Goal: Task Accomplishment & Management: Complete application form

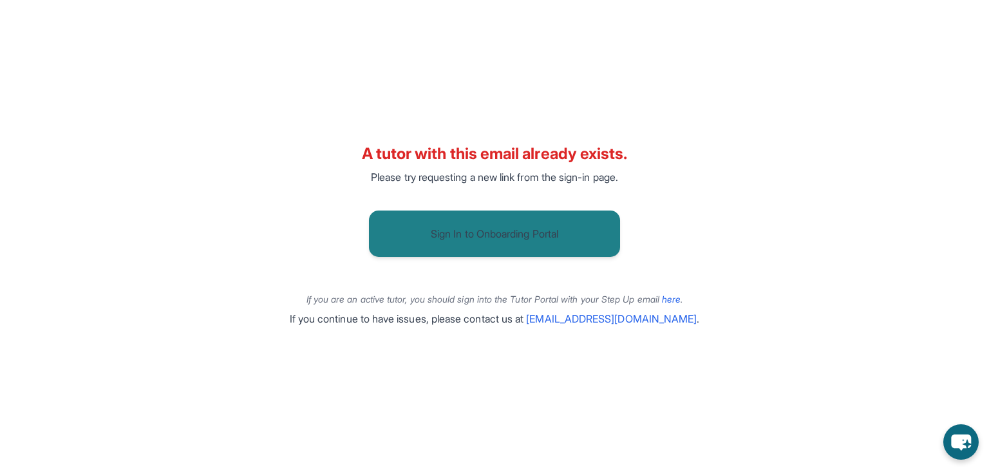
click at [541, 245] on button "Sign In to Onboarding Portal" at bounding box center [494, 234] width 251 height 46
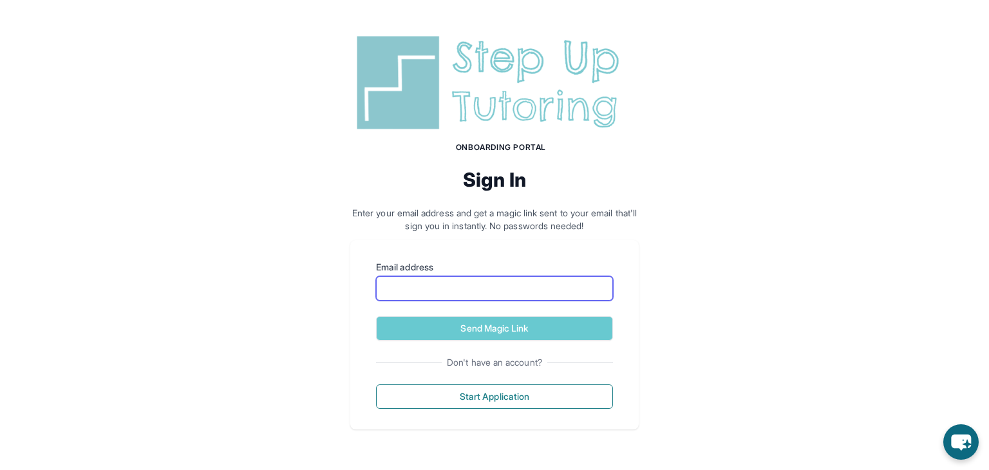
click at [494, 284] on input "Email address" at bounding box center [494, 288] width 237 height 24
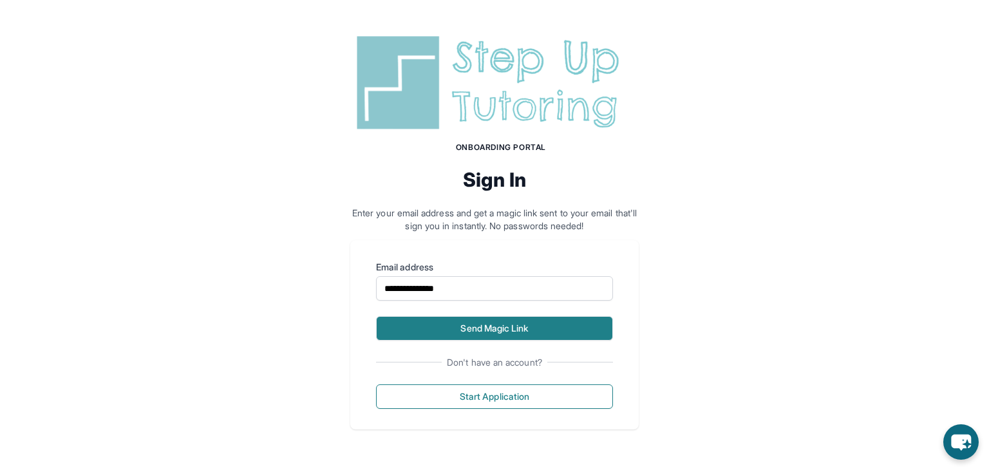
click at [506, 319] on button "Send Magic Link" at bounding box center [494, 328] width 237 height 24
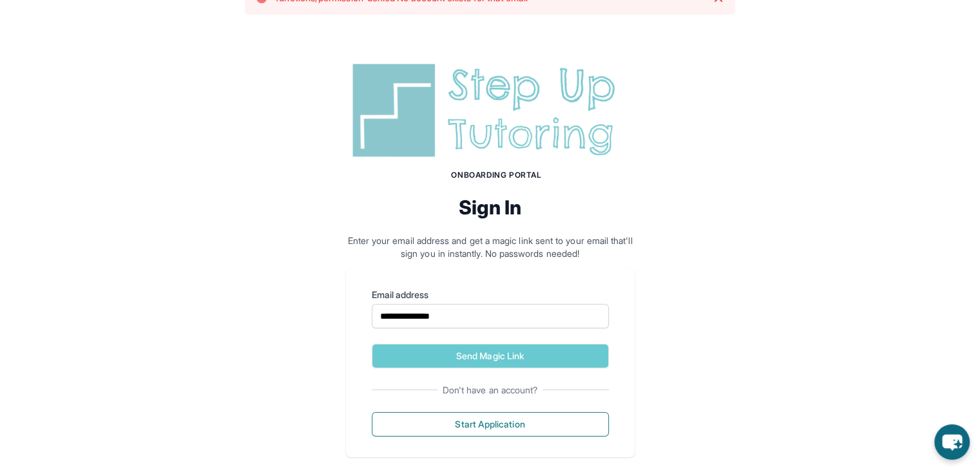
scroll to position [49, 0]
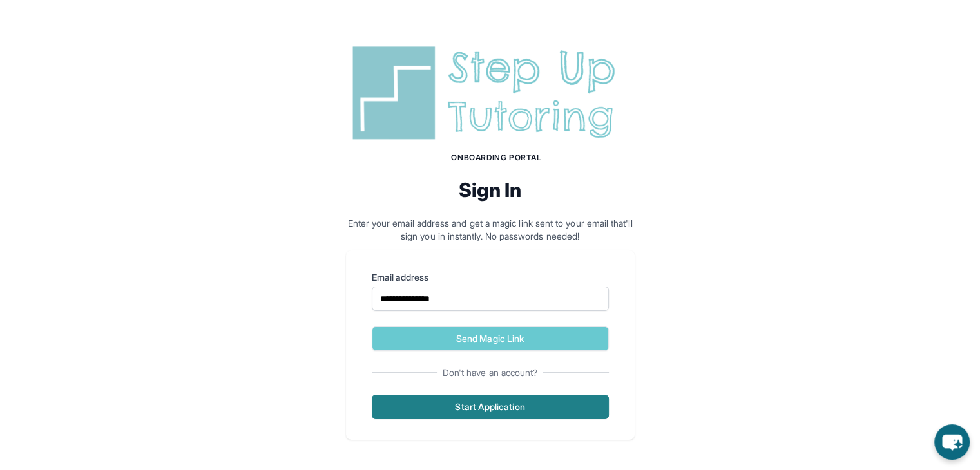
click at [527, 403] on button "Start Application" at bounding box center [490, 407] width 237 height 24
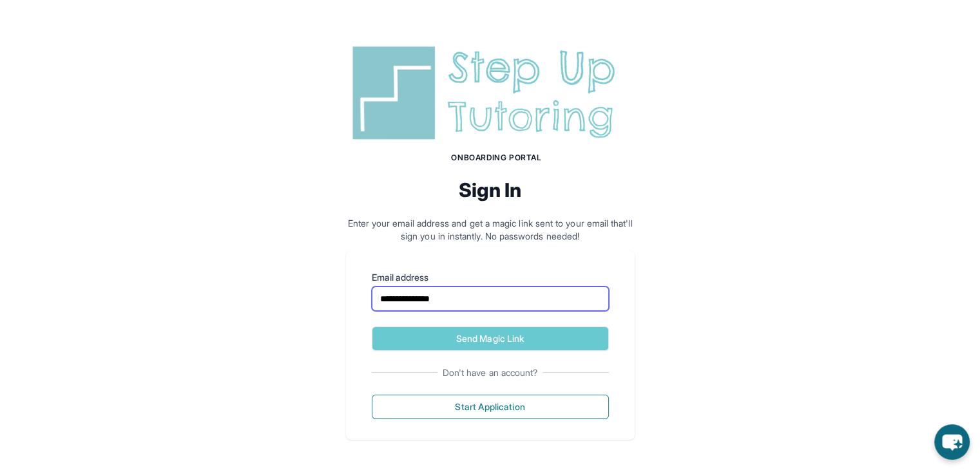
drag, startPoint x: 494, startPoint y: 296, endPoint x: 335, endPoint y: 297, distance: 159.1
click at [335, 297] on div "**********" at bounding box center [490, 240] width 980 height 461
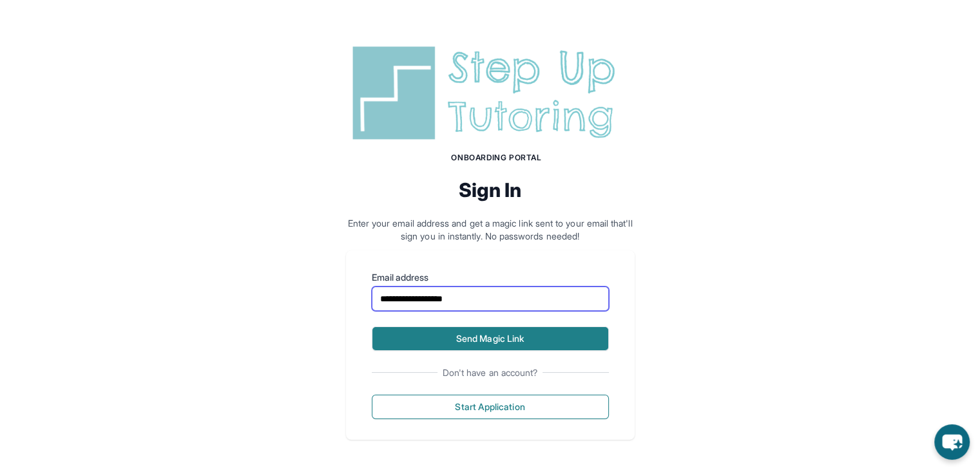
type input "**********"
click at [485, 336] on button "Send Magic Link" at bounding box center [490, 339] width 237 height 24
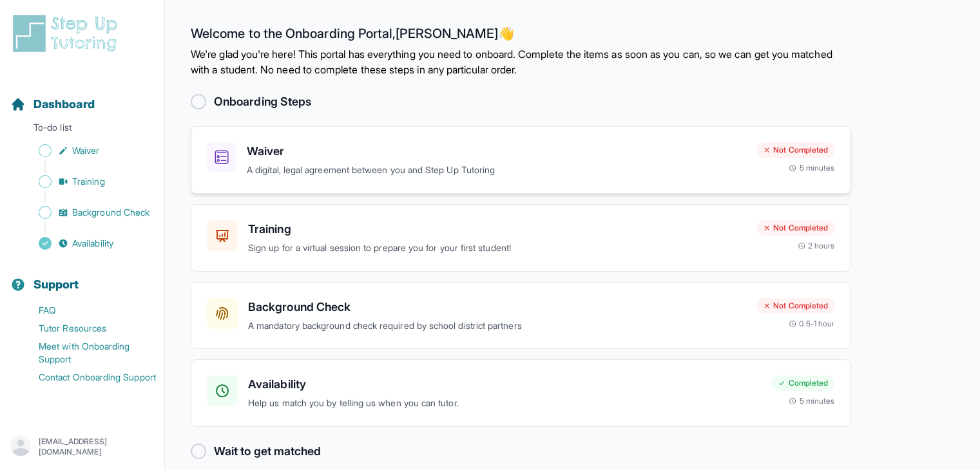
click at [651, 153] on h3 "Waiver" at bounding box center [496, 151] width 499 height 18
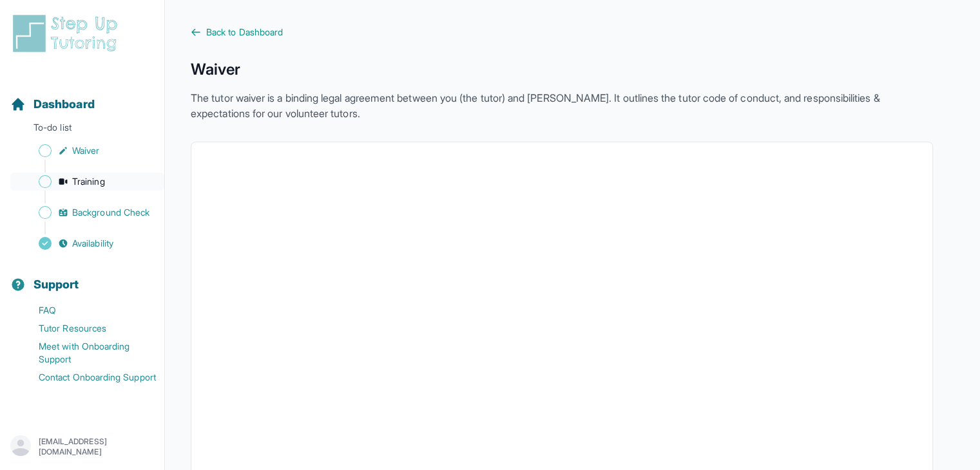
click at [120, 180] on link "Training" at bounding box center [87, 182] width 154 height 18
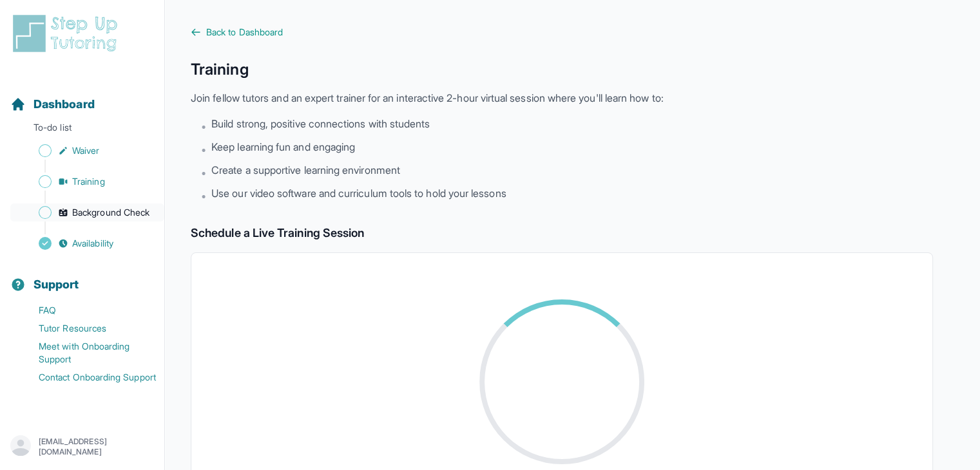
click at [115, 214] on span "Background Check" at bounding box center [110, 212] width 77 height 13
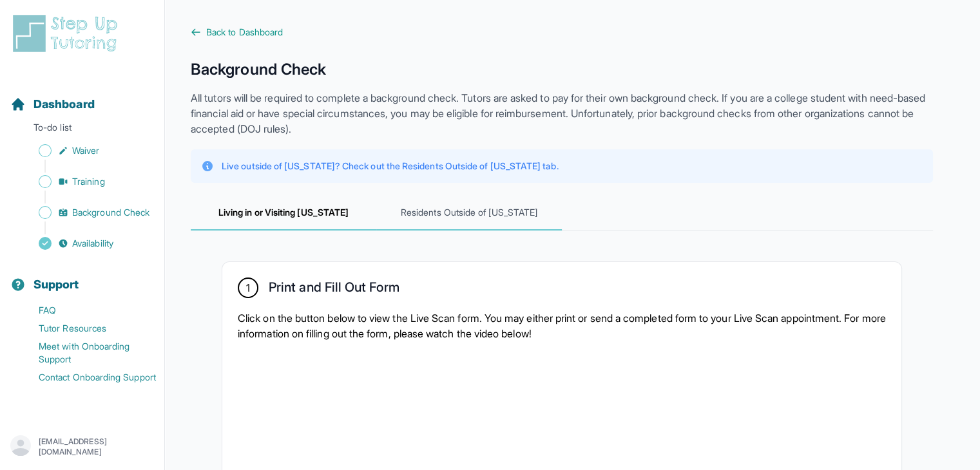
click at [492, 212] on span "Residents Outside of California" at bounding box center [469, 213] width 186 height 35
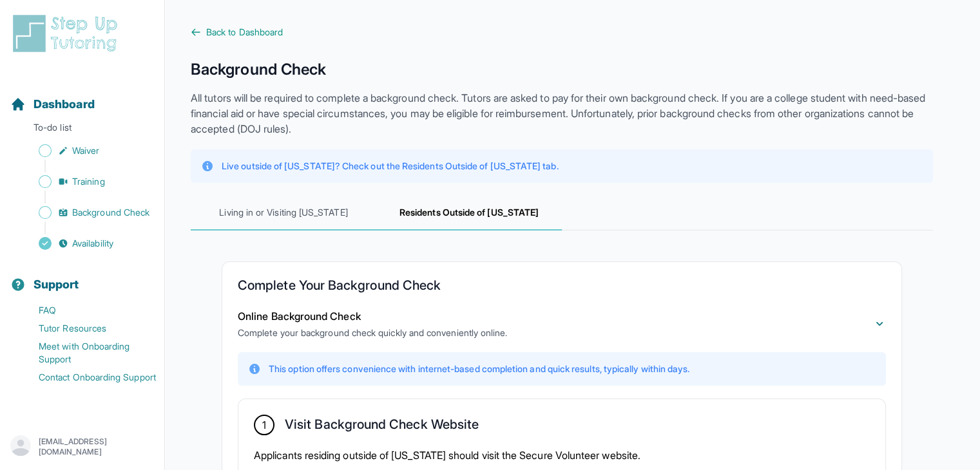
click at [355, 219] on span "Living in or Visiting California" at bounding box center [284, 213] width 186 height 35
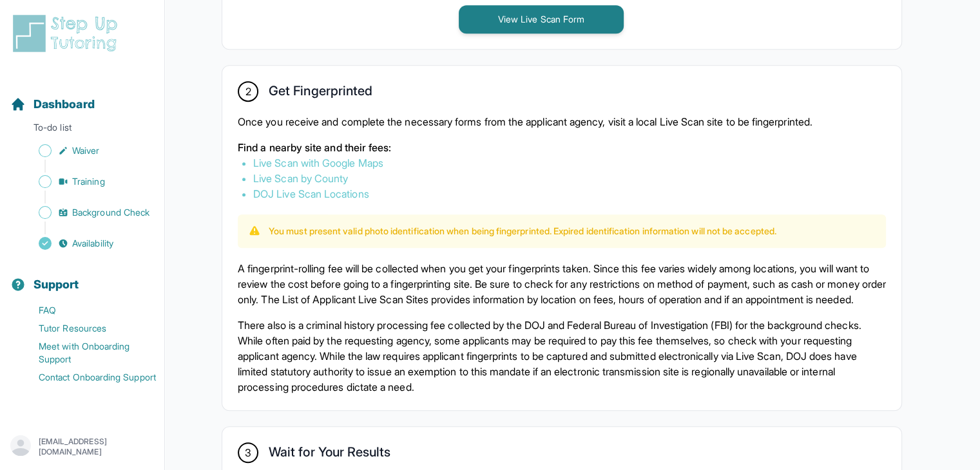
scroll to position [709, 0]
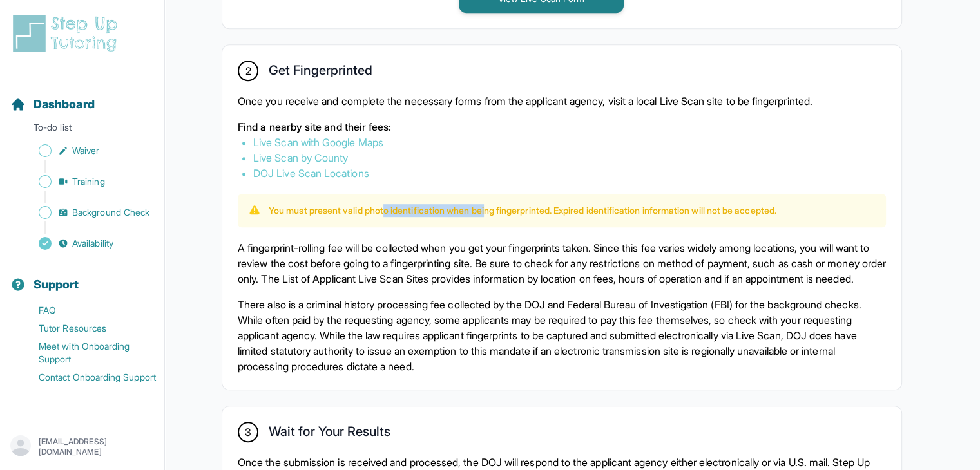
drag, startPoint x: 392, startPoint y: 211, endPoint x: 500, endPoint y: 216, distance: 108.4
click at [498, 215] on p "You must present valid photo identification when being fingerprinted. Expired i…" at bounding box center [523, 210] width 508 height 13
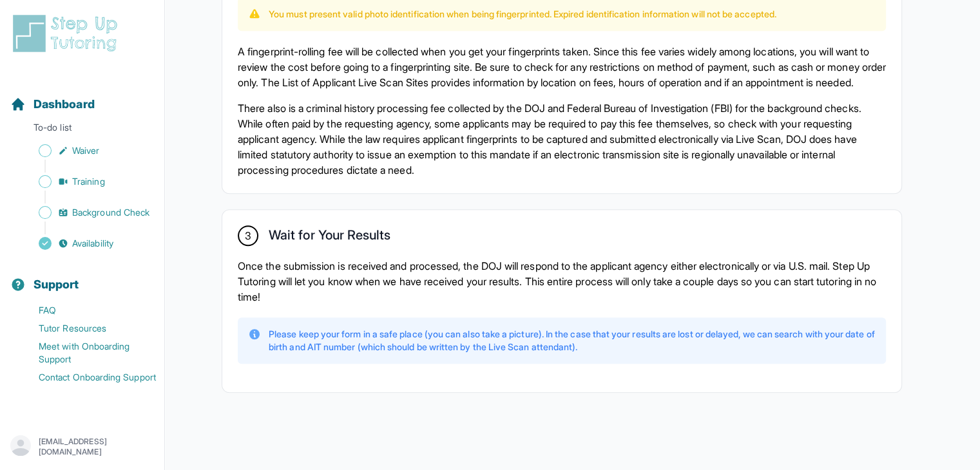
click at [455, 210] on div "3 Wait for Your Results Once the submission is received and processed, the DOJ …" at bounding box center [561, 301] width 679 height 182
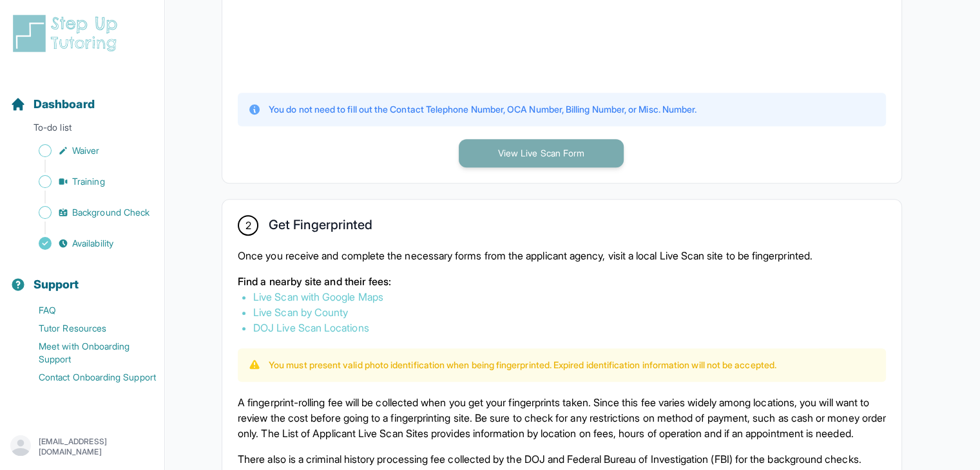
scroll to position [531, 0]
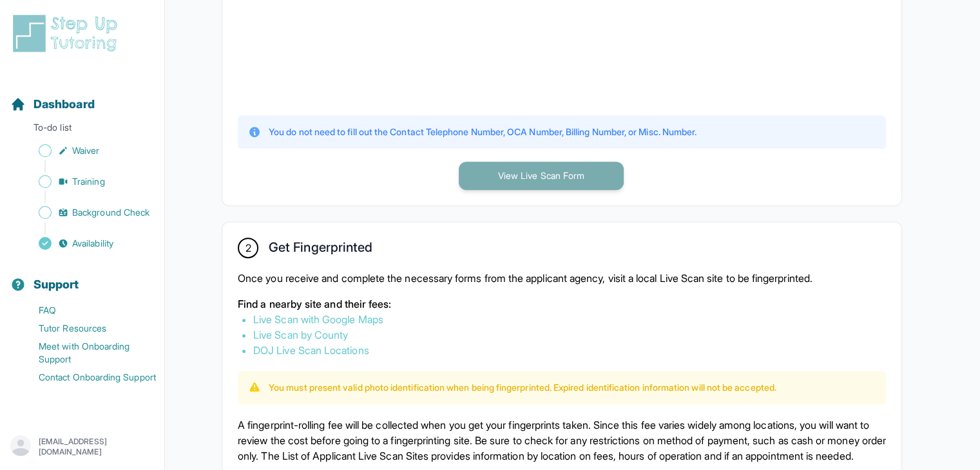
click at [548, 184] on button "View Live Scan Form" at bounding box center [541, 176] width 165 height 28
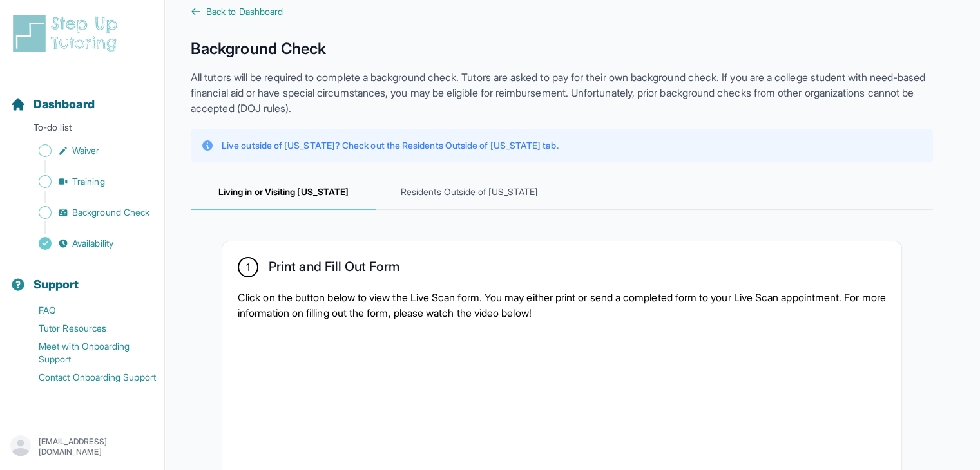
scroll to position [0, 0]
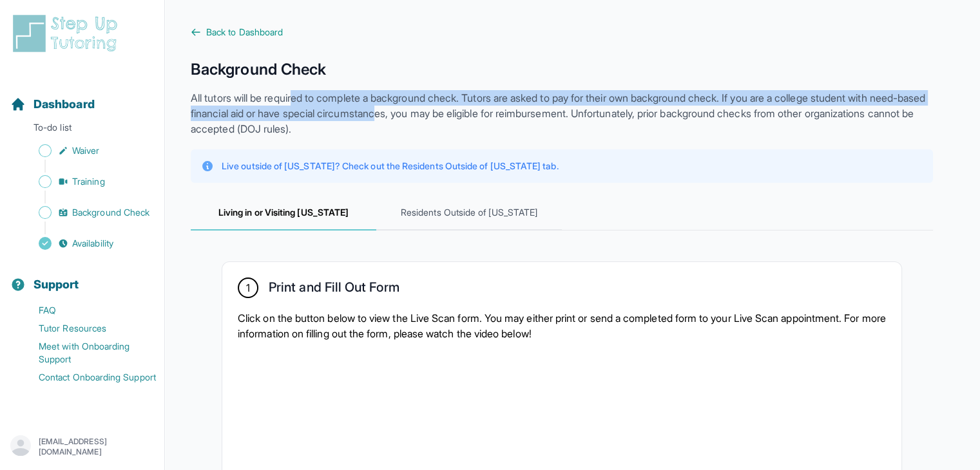
drag, startPoint x: 298, startPoint y: 104, endPoint x: 497, endPoint y: 113, distance: 199.9
click at [459, 109] on p "All tutors will be required to complete a background check. Tutors are asked to…" at bounding box center [562, 113] width 742 height 46
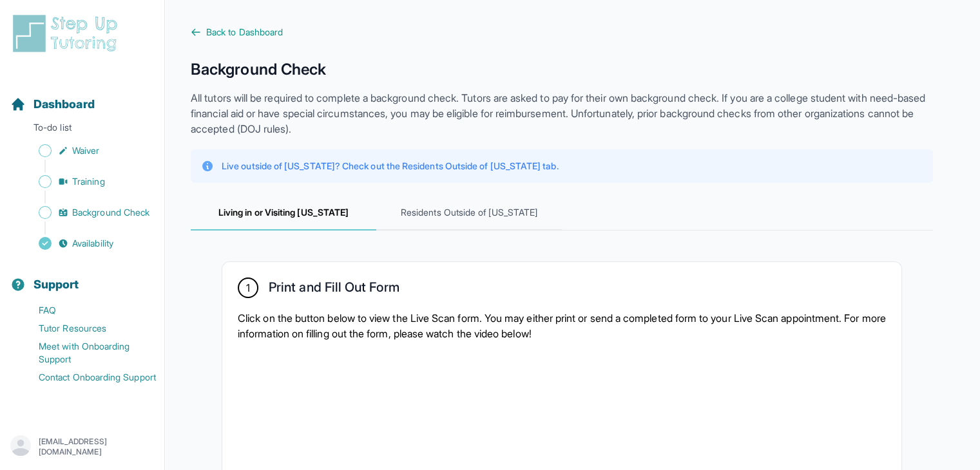
click at [597, 114] on p "All tutors will be required to complete a background check. Tutors are asked to…" at bounding box center [562, 113] width 742 height 46
click at [79, 218] on span "Background Check" at bounding box center [110, 212] width 77 height 13
click at [100, 202] on div "Sidebar" at bounding box center [84, 197] width 149 height 13
click at [102, 211] on span "Background Check" at bounding box center [110, 212] width 77 height 13
click at [128, 218] on span "Background Check" at bounding box center [110, 212] width 77 height 13
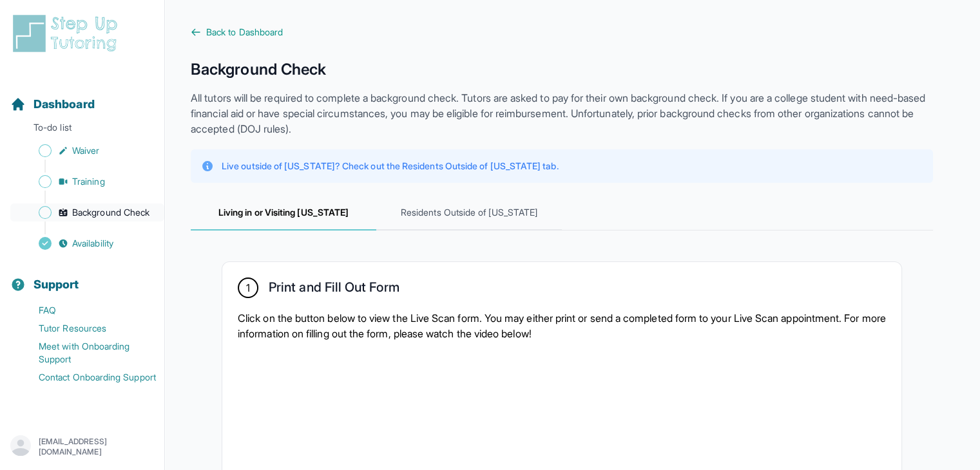
click at [128, 218] on span "Background Check" at bounding box center [110, 212] width 77 height 13
click at [128, 214] on span "Background Check" at bounding box center [110, 212] width 77 height 13
click at [129, 213] on span "Background Check" at bounding box center [110, 212] width 77 height 13
click at [47, 213] on span "Sidebar" at bounding box center [45, 212] width 13 height 13
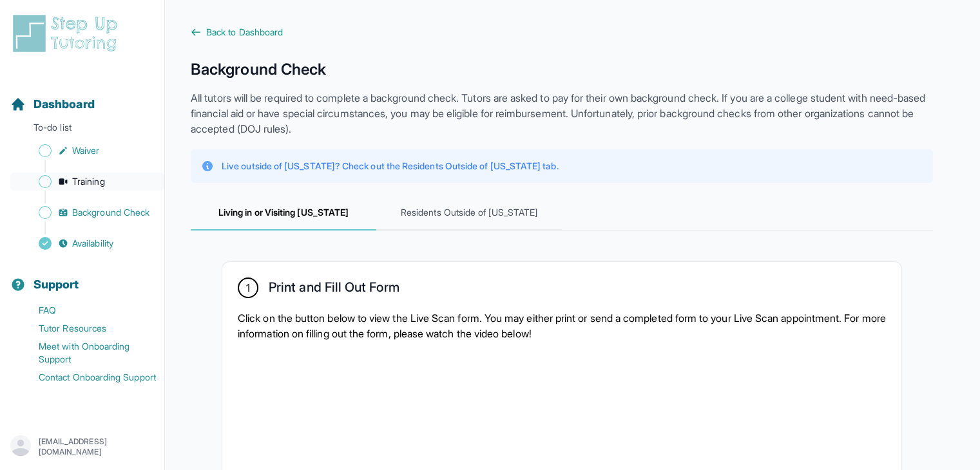
click at [70, 187] on link "Training" at bounding box center [87, 182] width 154 height 18
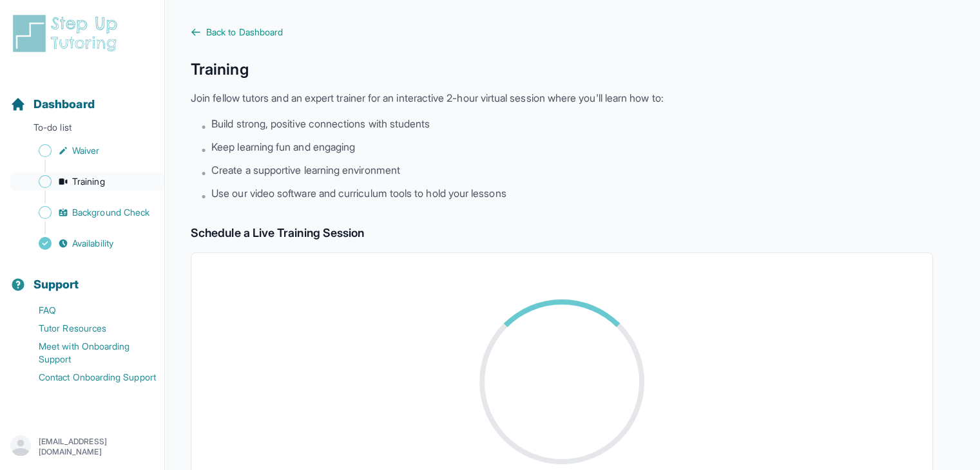
click at [72, 186] on span "Training" at bounding box center [88, 181] width 33 height 13
click at [93, 216] on span "Background Check" at bounding box center [110, 212] width 77 height 13
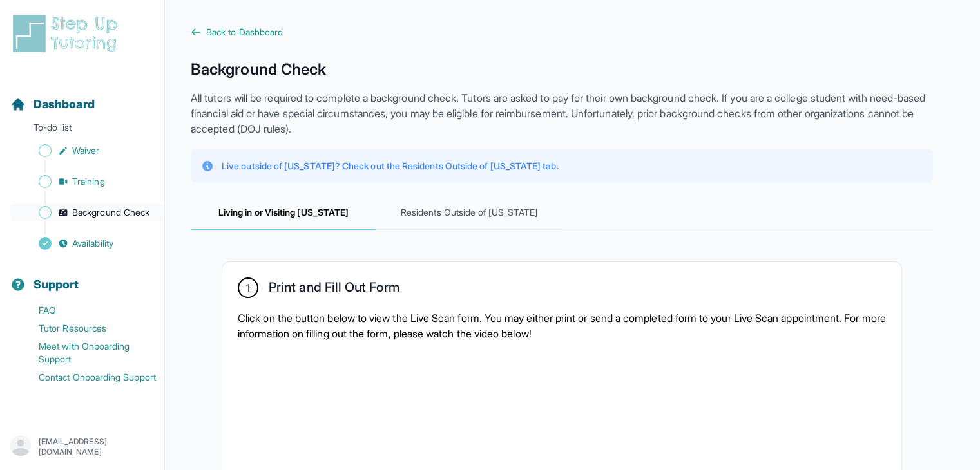
click at [93, 216] on span "Background Check" at bounding box center [110, 212] width 77 height 13
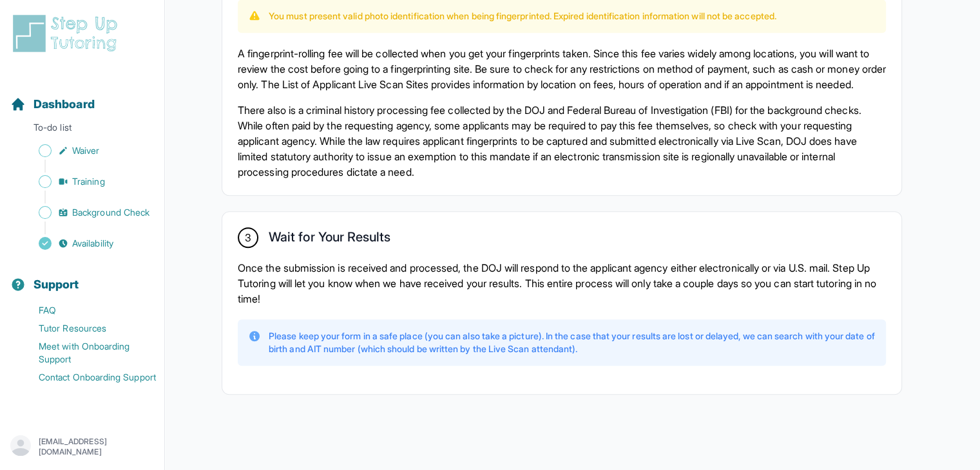
scroll to position [918, 0]
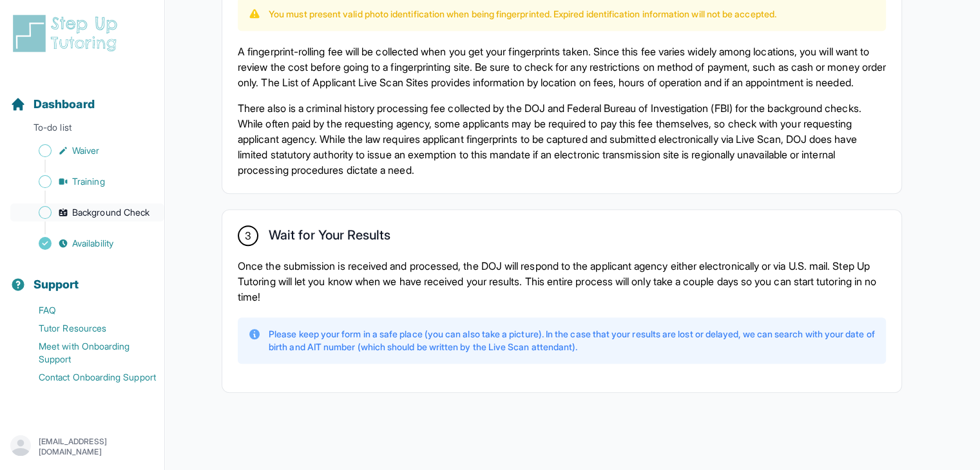
click at [102, 215] on span "Background Check" at bounding box center [110, 212] width 77 height 13
click at [89, 148] on span "Waiver" at bounding box center [85, 150] width 27 height 13
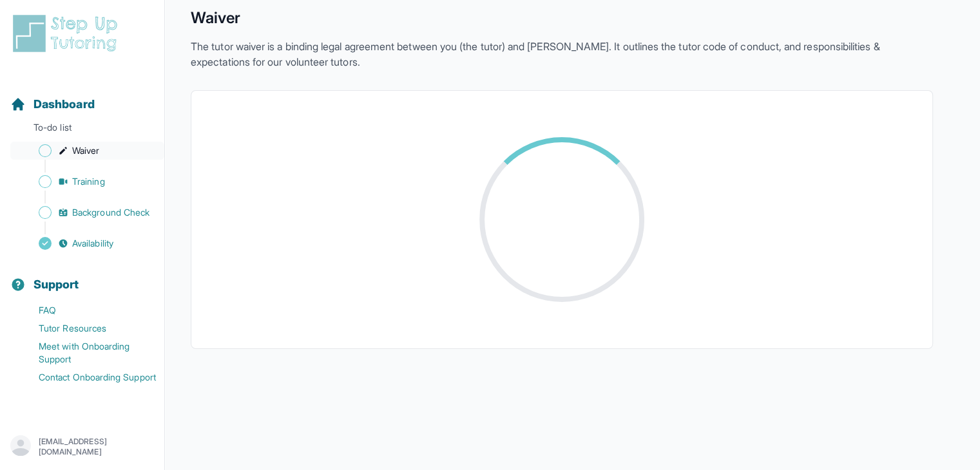
scroll to position [52, 0]
click at [89, 148] on span "Waiver" at bounding box center [85, 150] width 27 height 13
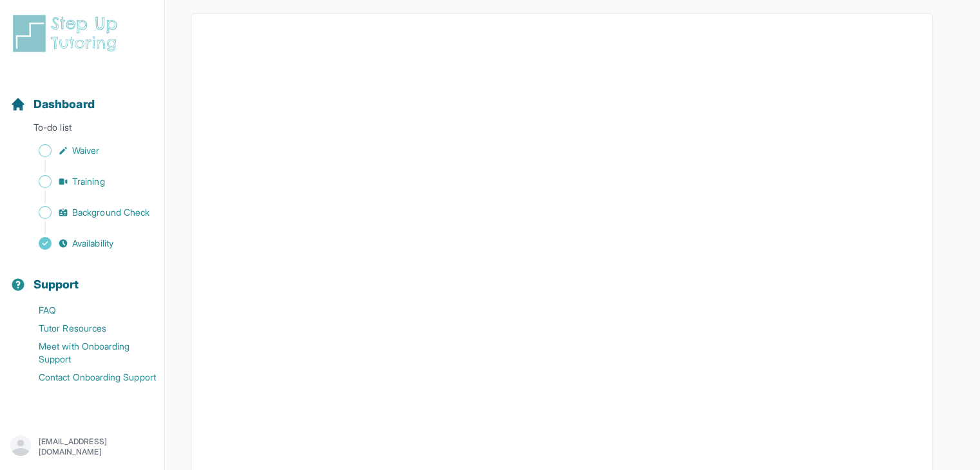
scroll to position [0, 0]
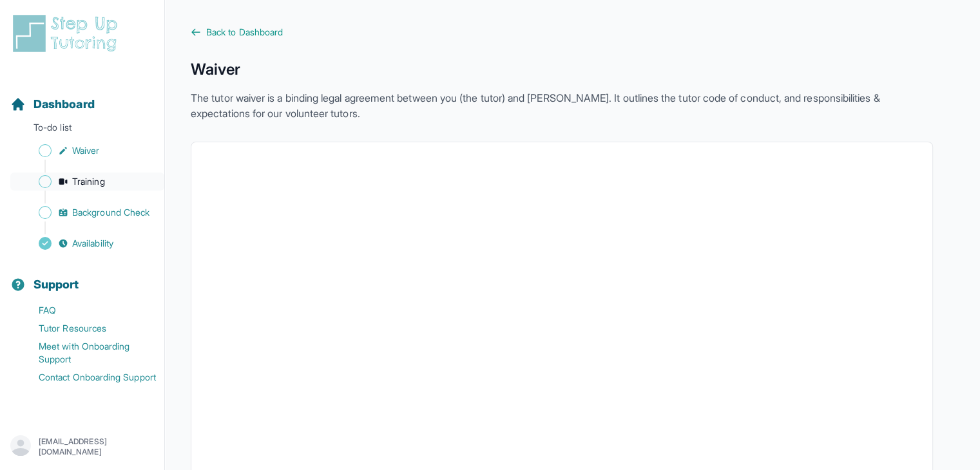
click at [107, 181] on link "Training" at bounding box center [87, 182] width 154 height 18
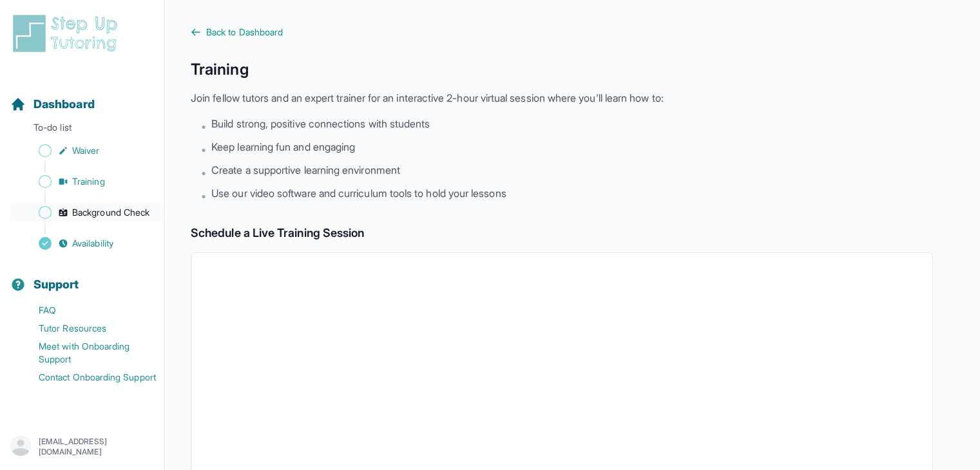
click at [130, 217] on span "Background Check" at bounding box center [110, 212] width 77 height 13
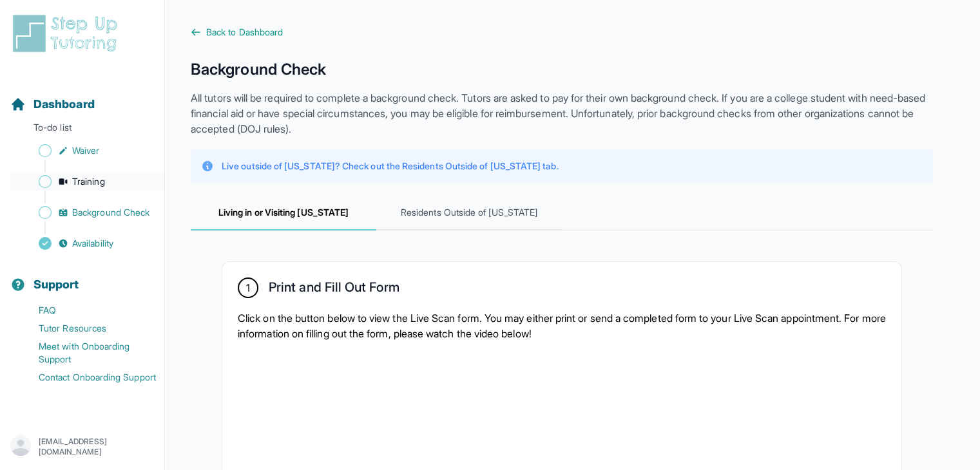
click at [109, 184] on link "Training" at bounding box center [87, 182] width 154 height 18
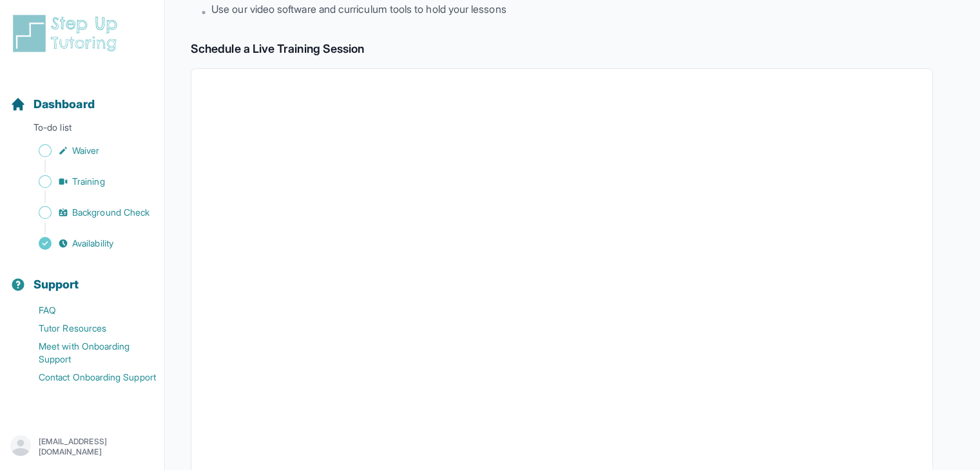
scroll to position [129, 0]
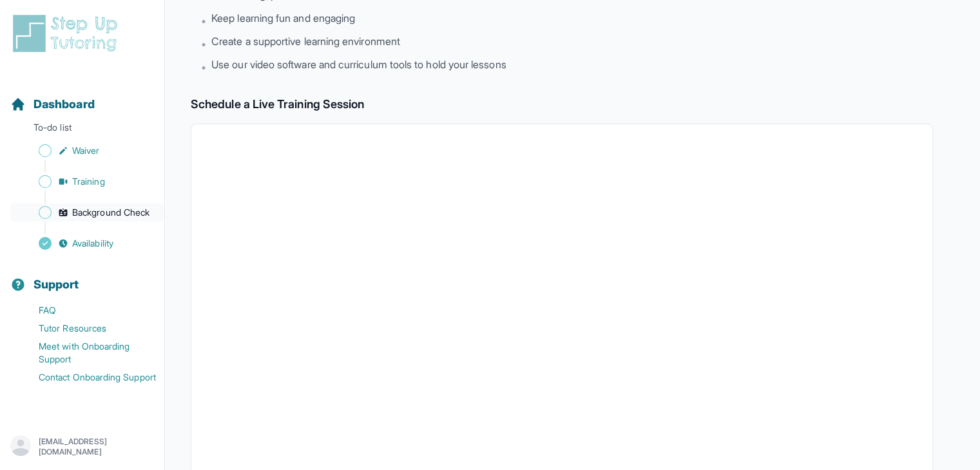
click at [112, 215] on span "Background Check" at bounding box center [110, 212] width 77 height 13
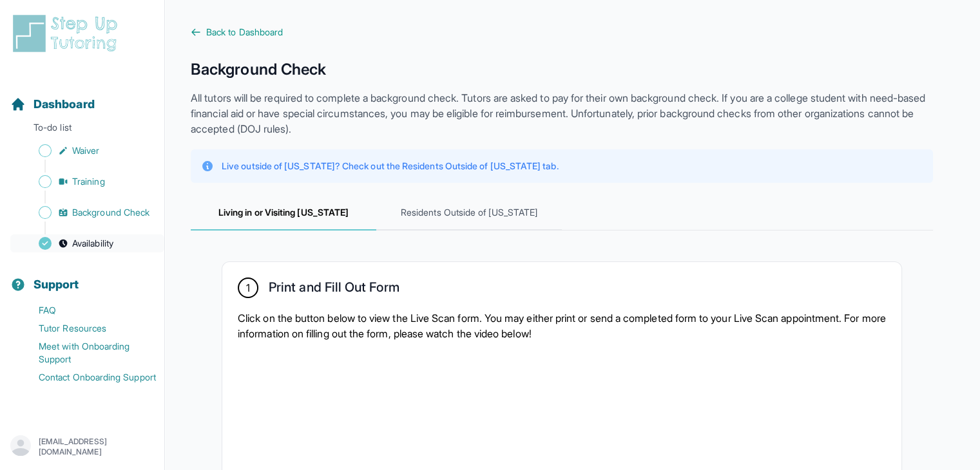
click at [86, 237] on span "Availability" at bounding box center [92, 243] width 41 height 13
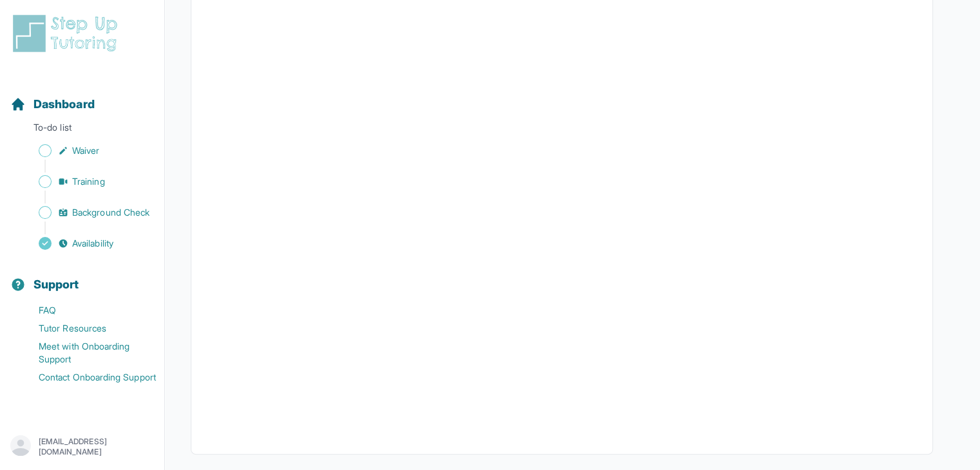
scroll to position [278, 0]
click at [99, 213] on span "Background Check" at bounding box center [110, 212] width 77 height 13
